Goal: Information Seeking & Learning: Learn about a topic

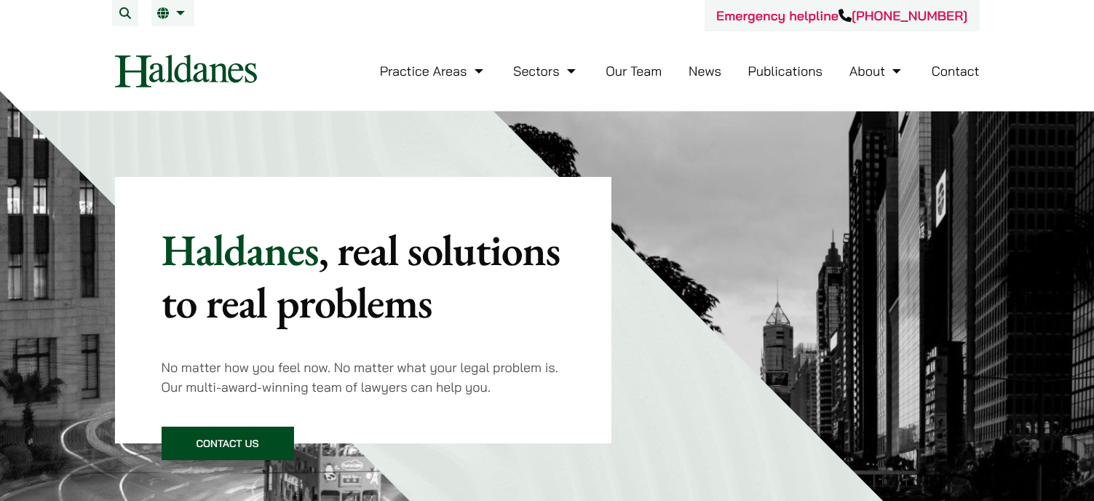
click at [641, 74] on link "Our Team" at bounding box center [634, 71] width 56 height 17
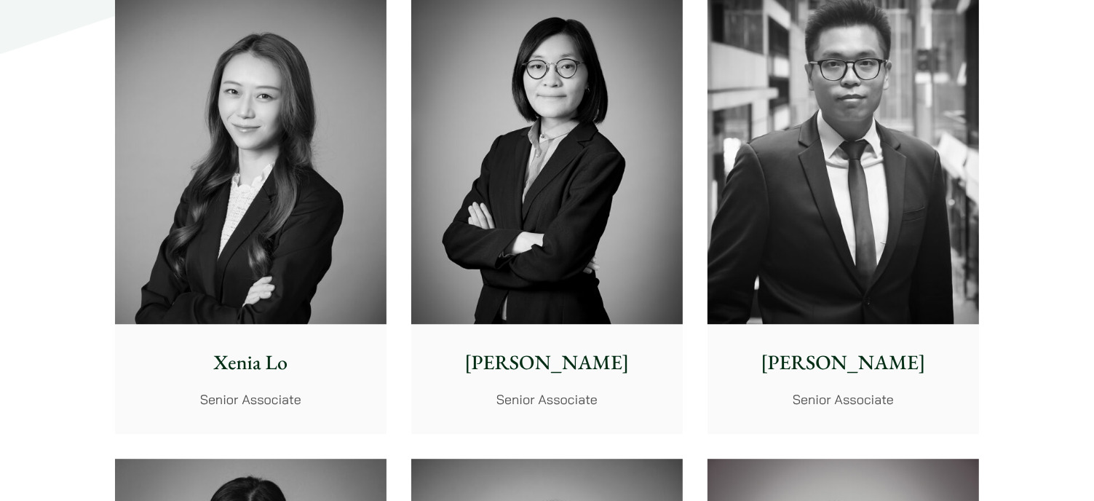
scroll to position [3858, 0]
click at [285, 247] on img at bounding box center [251, 153] width 272 height 340
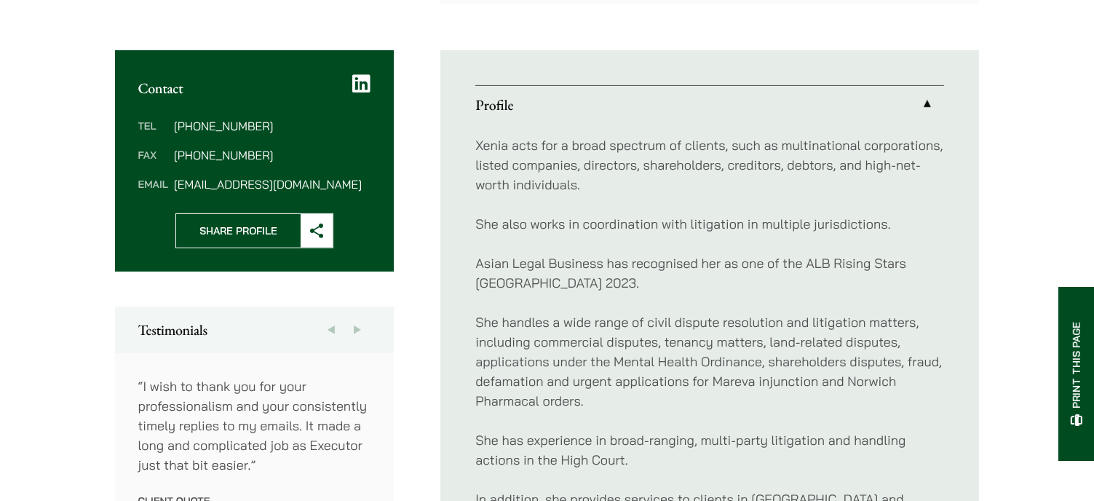
scroll to position [510, 0]
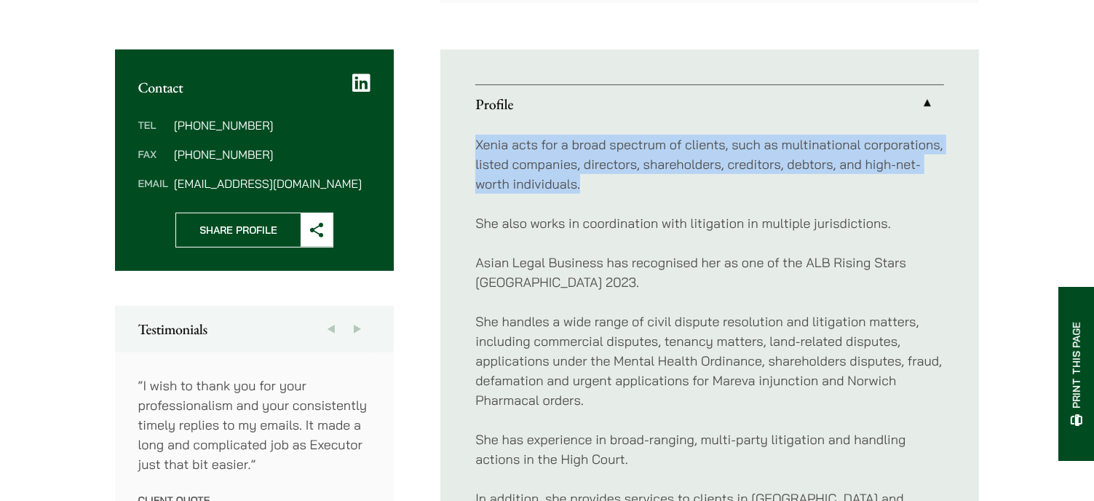
drag, startPoint x: 477, startPoint y: 142, endPoint x: 584, endPoint y: 179, distance: 113.3
click at [584, 179] on p "Xenia acts for a broad spectrum of clients, such as multinational corporations,…" at bounding box center [709, 164] width 469 height 59
copy p "Xenia acts for a broad spectrum of clients, such as multinational corporations,…"
